Goal: Transaction & Acquisition: Purchase product/service

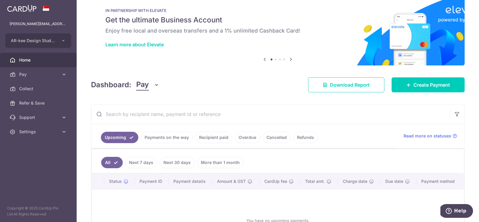
scroll to position [12, 0]
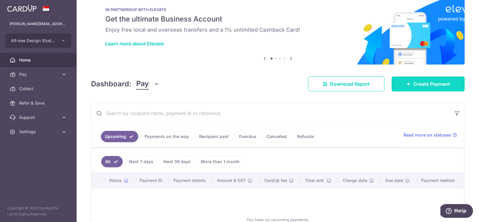
click at [411, 84] on link "Create Payment" at bounding box center [427, 84] width 73 height 15
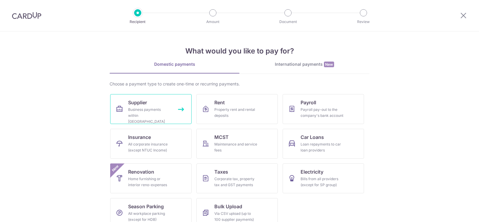
click at [141, 112] on div "Business payments within Singapore" at bounding box center [149, 116] width 43 height 18
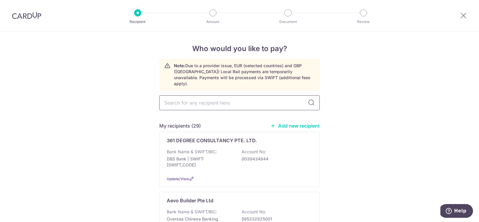
click at [185, 96] on input "text" at bounding box center [239, 102] width 160 height 15
type input "focal"
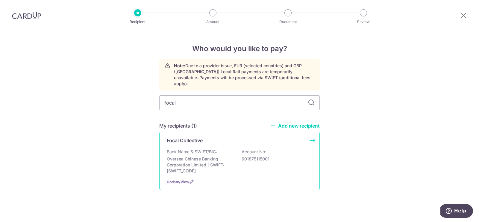
click at [235, 149] on div "Bank Name & SWIFT/BIC: Oversea Chinese Banking Corporation Limited | SWIFT: OCB…" at bounding box center [239, 161] width 145 height 25
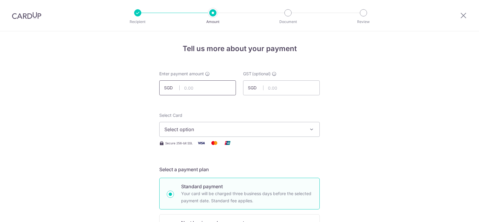
click at [213, 88] on input "text" at bounding box center [197, 87] width 77 height 15
type input "1,650.00"
click at [234, 133] on span "Select option" at bounding box center [233, 129] width 139 height 7
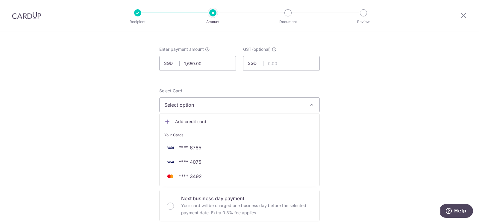
scroll to position [26, 0]
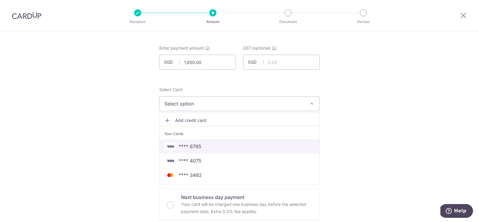
click at [182, 147] on span "**** 6765" at bounding box center [190, 146] width 23 height 7
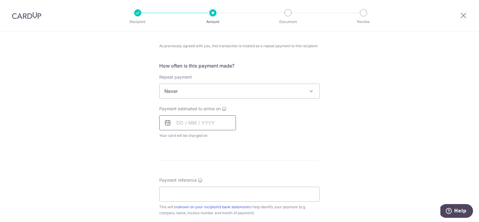
scroll to position [223, 0]
click at [173, 118] on input "text" at bounding box center [197, 122] width 77 height 15
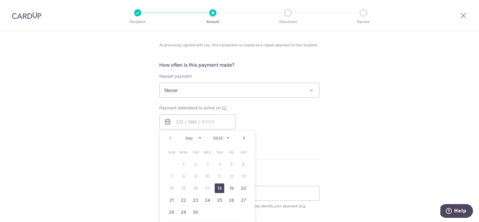
click at [218, 187] on link "18" at bounding box center [220, 189] width 10 height 10
type input "18/09/2025"
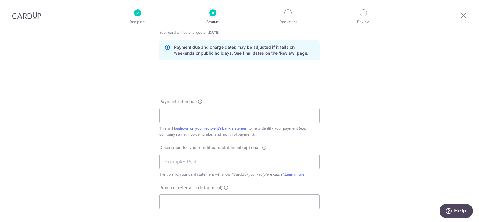
scroll to position [350, 0]
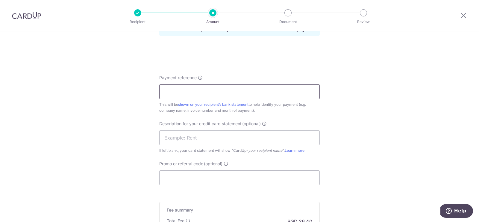
click at [179, 91] on input "Payment reference" at bounding box center [239, 91] width 160 height 15
paste input "Invoice INV-0463"
type input "Invoice INV-0463"
click at [181, 135] on input "text" at bounding box center [239, 137] width 160 height 15
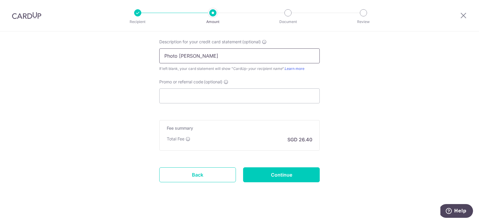
scroll to position [435, 0]
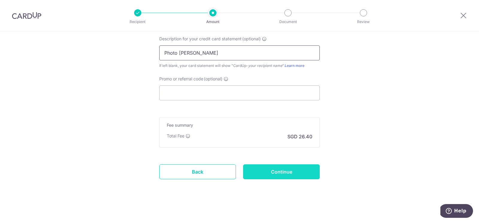
type input "Photo Minton"
click at [268, 173] on input "Continue" at bounding box center [281, 172] width 77 height 15
type input "Create Schedule"
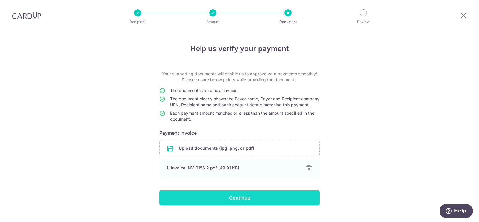
click at [231, 206] on input "Continue" at bounding box center [239, 198] width 160 height 15
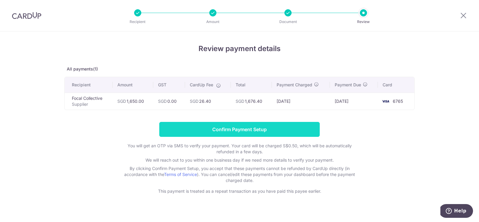
click at [240, 129] on input "Confirm Payment Setup" at bounding box center [239, 129] width 160 height 15
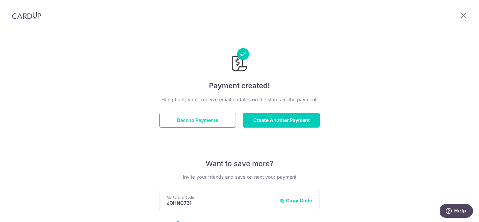
click at [191, 121] on button "Back to Payments" at bounding box center [197, 120] width 77 height 15
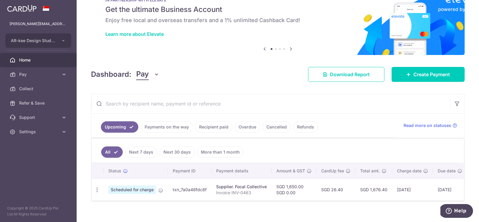
scroll to position [26, 0]
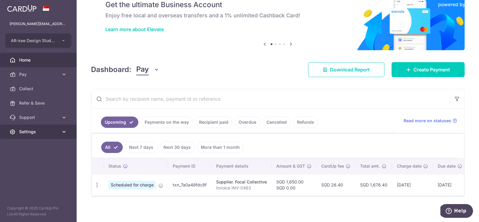
click at [48, 134] on span "Settings" at bounding box center [39, 132] width 40 height 6
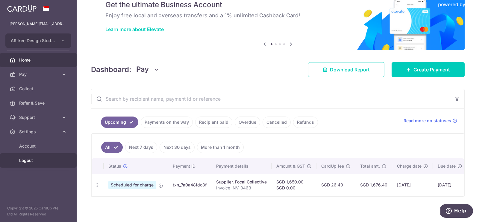
click at [29, 159] on span "Logout" at bounding box center [39, 161] width 40 height 6
